Goal: Information Seeking & Learning: Learn about a topic

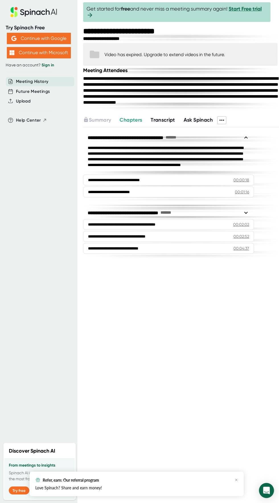
click at [269, 492] on div "Open Intercom Messenger" at bounding box center [266, 490] width 15 height 15
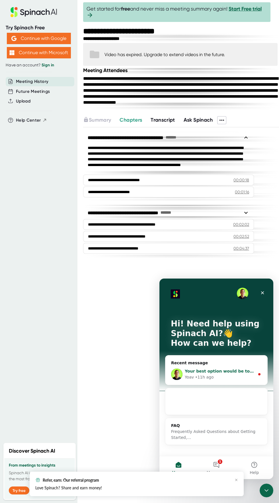
click at [248, 373] on span "Your best option would be to have the host log in and delete the meeting." at bounding box center [268, 371] width 167 height 5
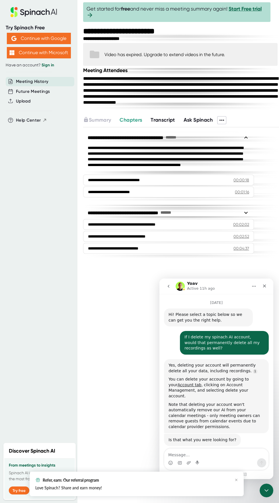
scroll to position [14, 0]
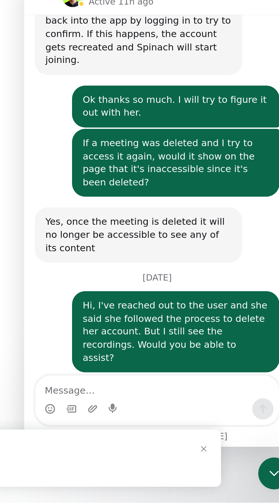
scroll to position [757, 0]
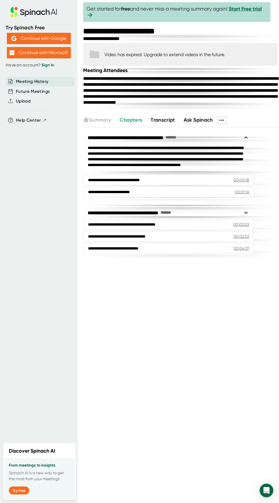
click at [159, 123] on span "Transcript" at bounding box center [163, 120] width 24 height 6
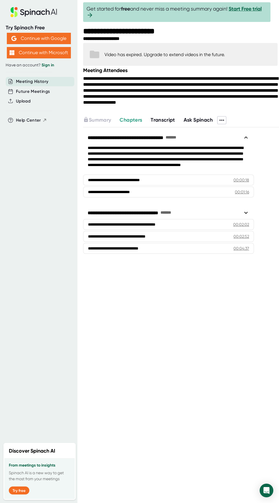
click at [168, 123] on span "Transcript" at bounding box center [163, 120] width 24 height 6
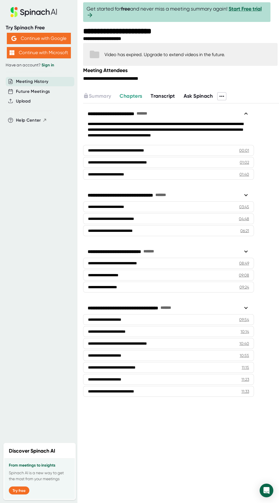
click at [161, 94] on span "Transcript" at bounding box center [163, 96] width 24 height 6
